Goal: Task Accomplishment & Management: Manage account settings

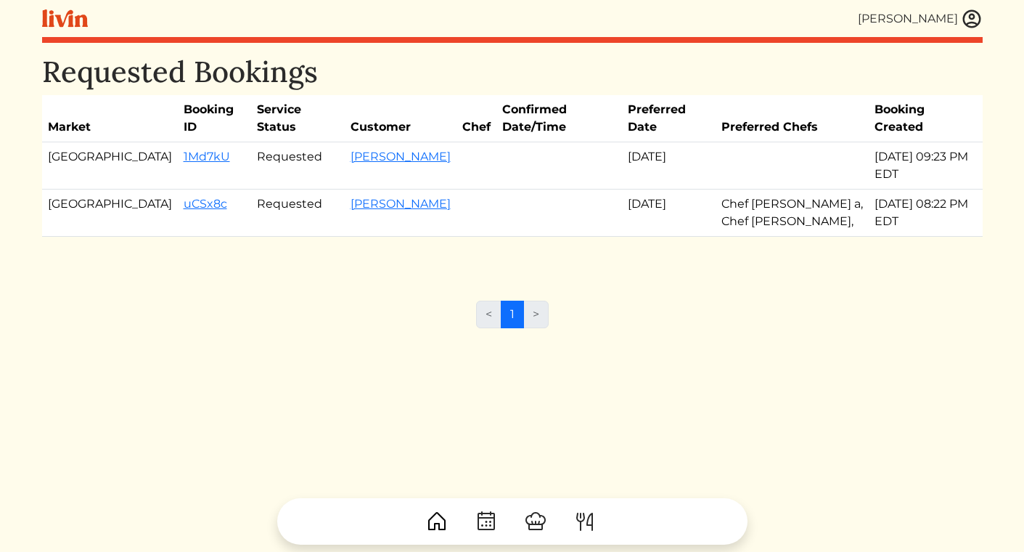
click at [977, 18] on img at bounding box center [972, 19] width 22 height 22
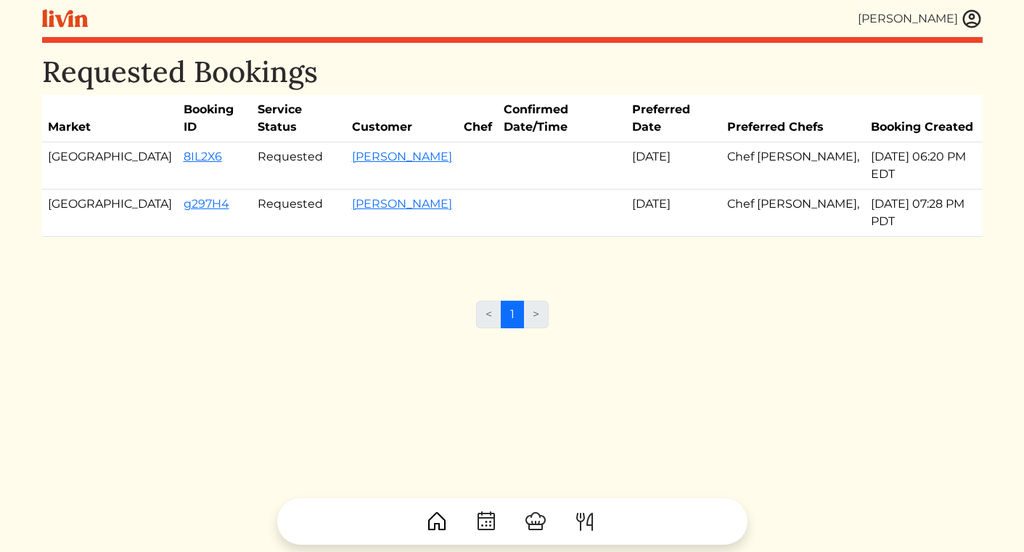
click at [649, 211] on div "Requested Bookings Market Booking ID Service Status Customer Chef Confirmed Dat…" at bounding box center [512, 159] width 941 height 211
click at [972, 22] on img at bounding box center [972, 19] width 22 height 22
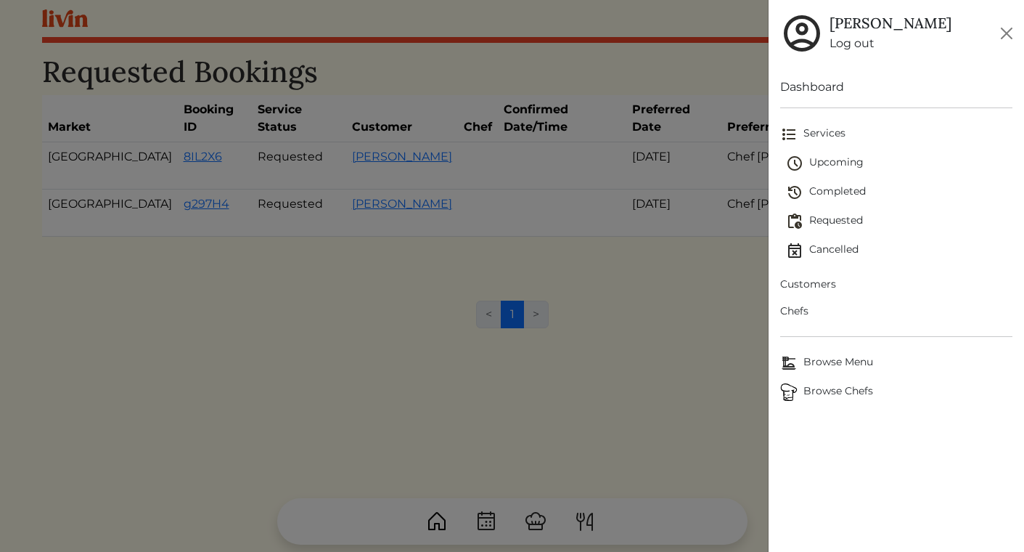
click at [830, 166] on span "Upcoming" at bounding box center [899, 163] width 227 height 17
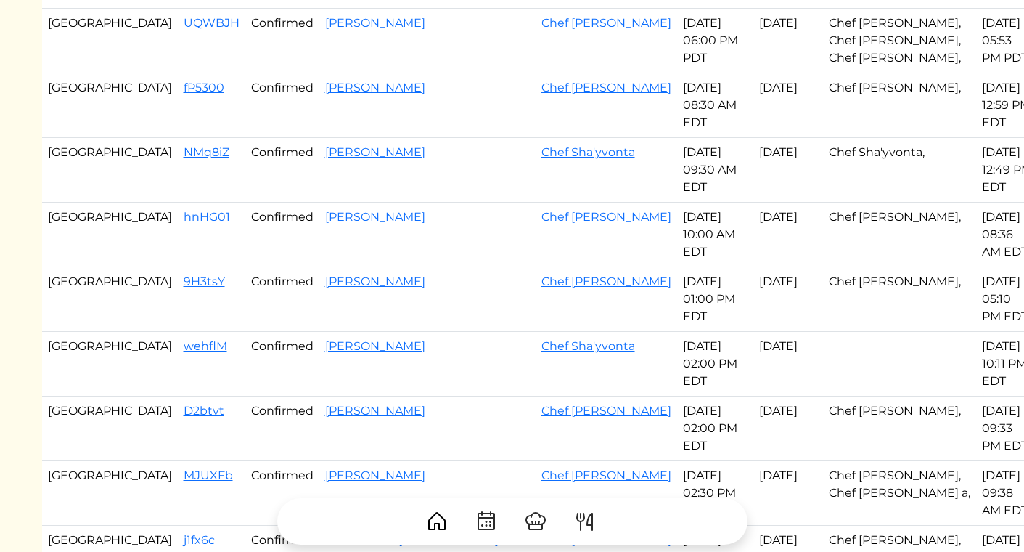
scroll to position [486, 0]
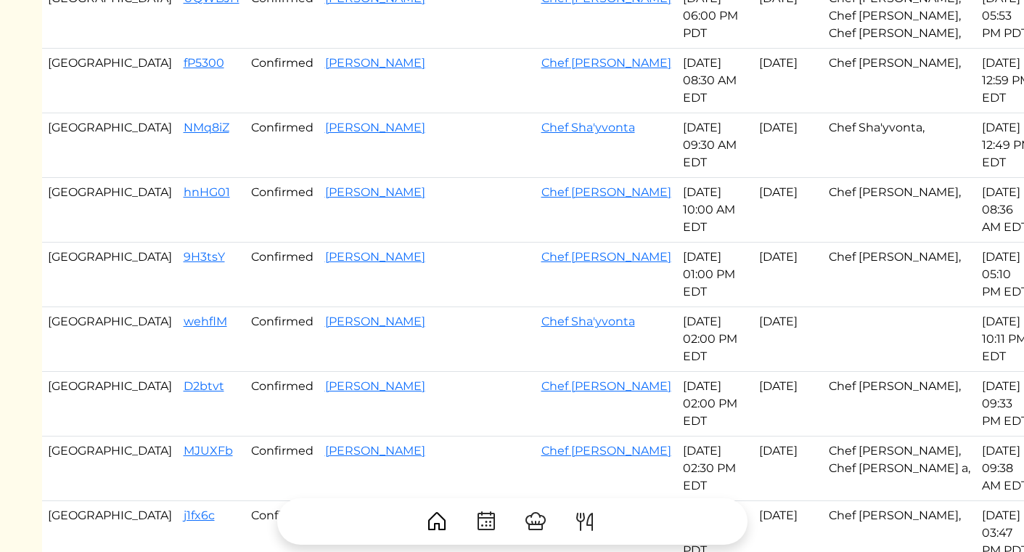
drag, startPoint x: 106, startPoint y: 182, endPoint x: 588, endPoint y: 337, distance: 506.3
click at [588, 337] on tbody "Los Angeles HoyQvb Started Rebecca Lugo Chef Ryan Sep 14, 2025 12:00 PM PDT Sep…" at bounding box center [540, 380] width 996 height 1449
copy tbody "fP5300 Confirmed Shellie Gifford Chef Brandon c Sep 15, 2025 08:30 AM EDT Sep 1…"
